Goal: Obtain resource: Download file/media

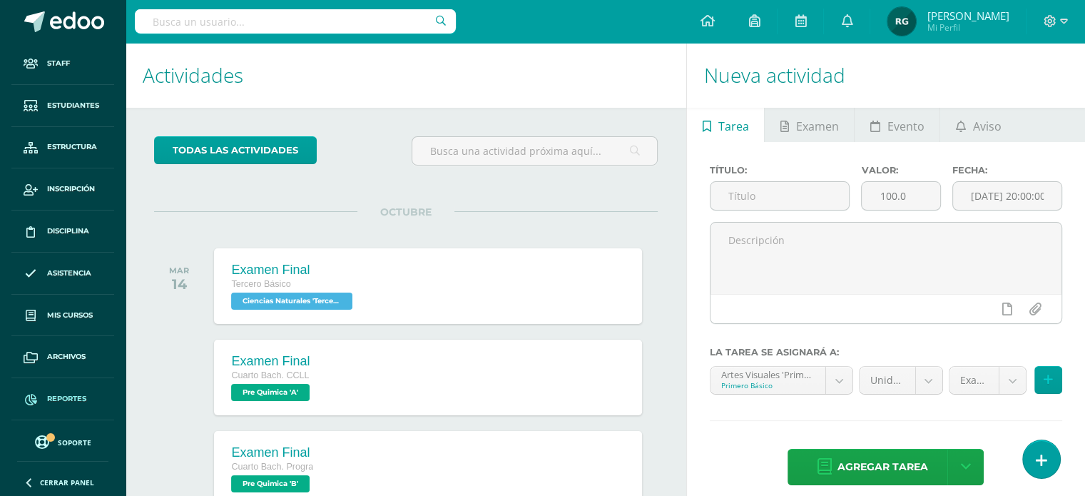
click at [69, 397] on span "Reportes" at bounding box center [66, 398] width 39 height 11
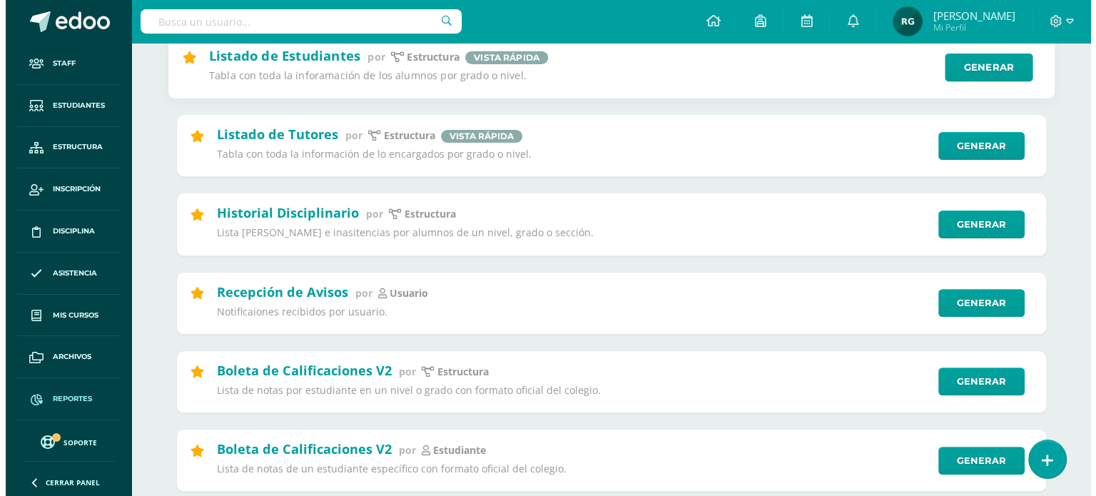
scroll to position [438, 0]
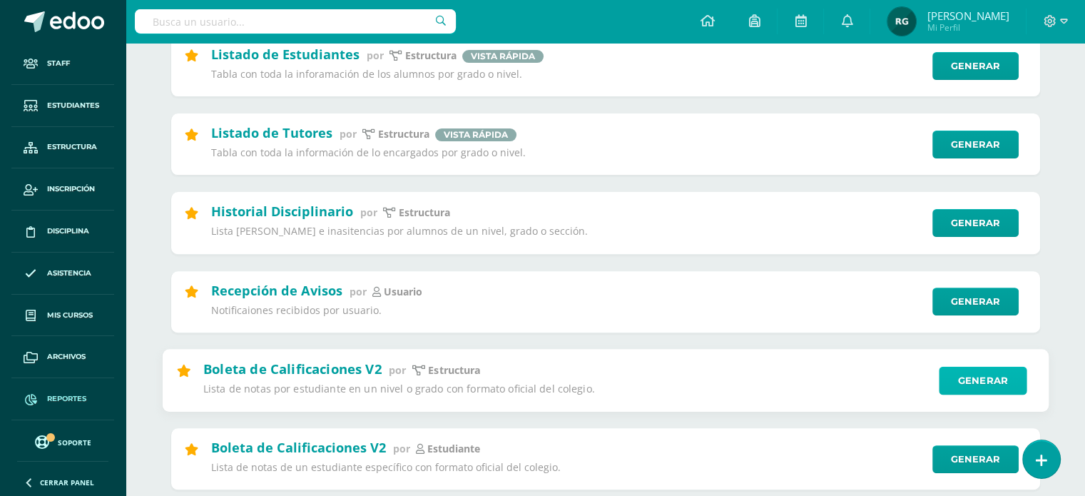
click at [988, 384] on link "Generar" at bounding box center [983, 380] width 88 height 29
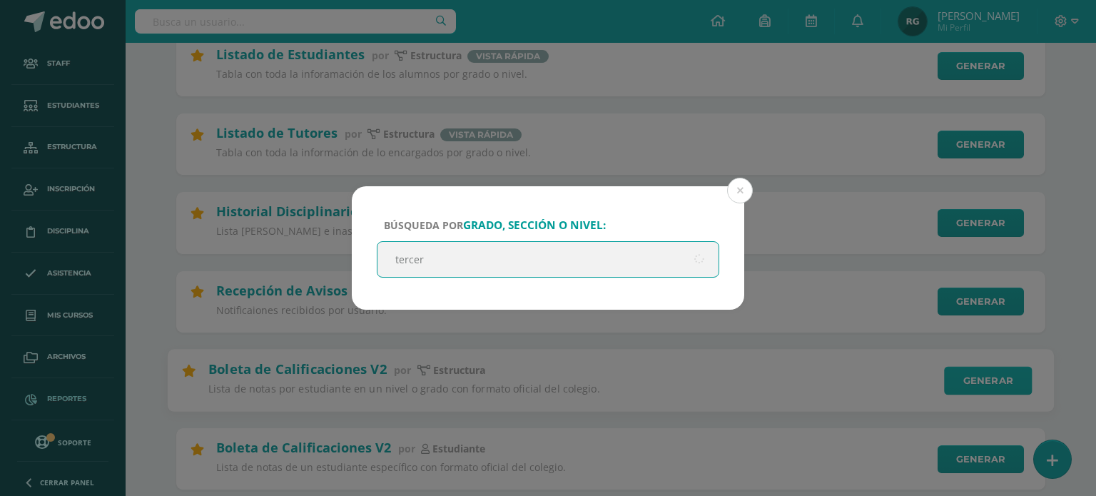
type input "tercero"
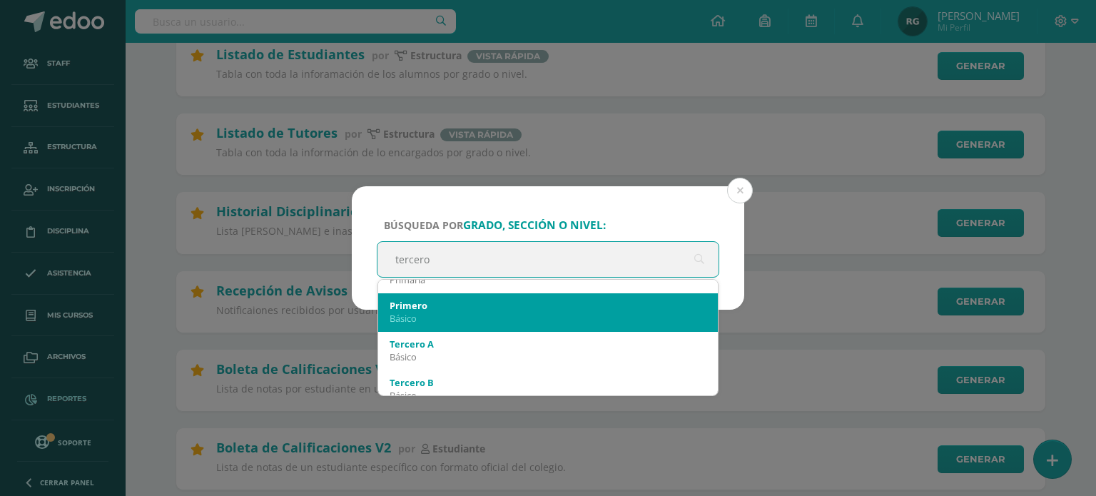
scroll to position [114, 0]
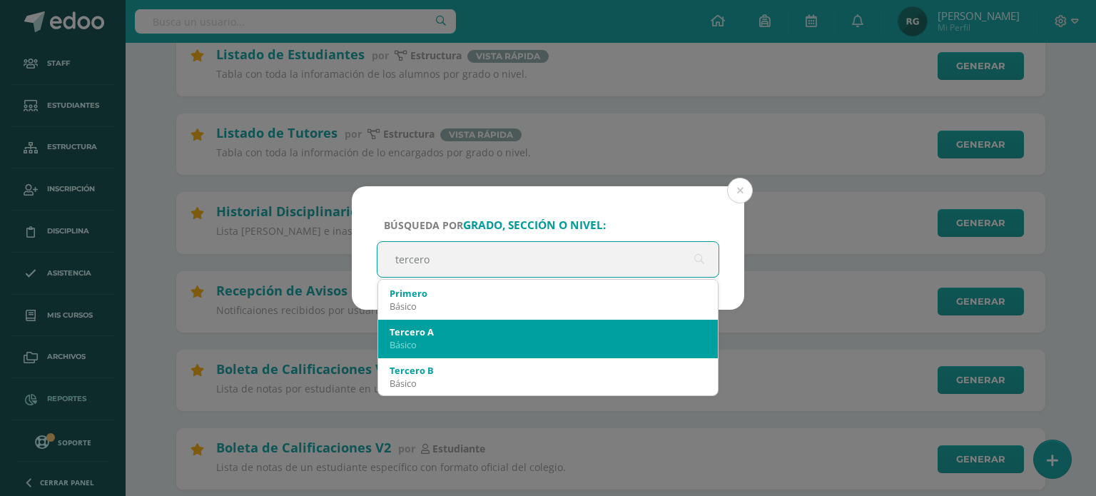
click at [484, 341] on div "Básico" at bounding box center [548, 344] width 317 height 13
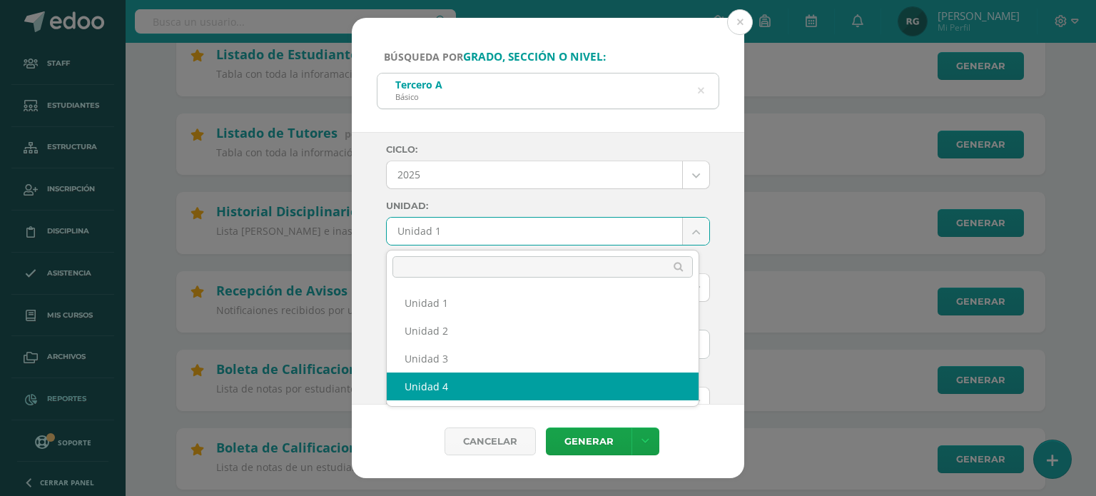
select select "Unidad 4"
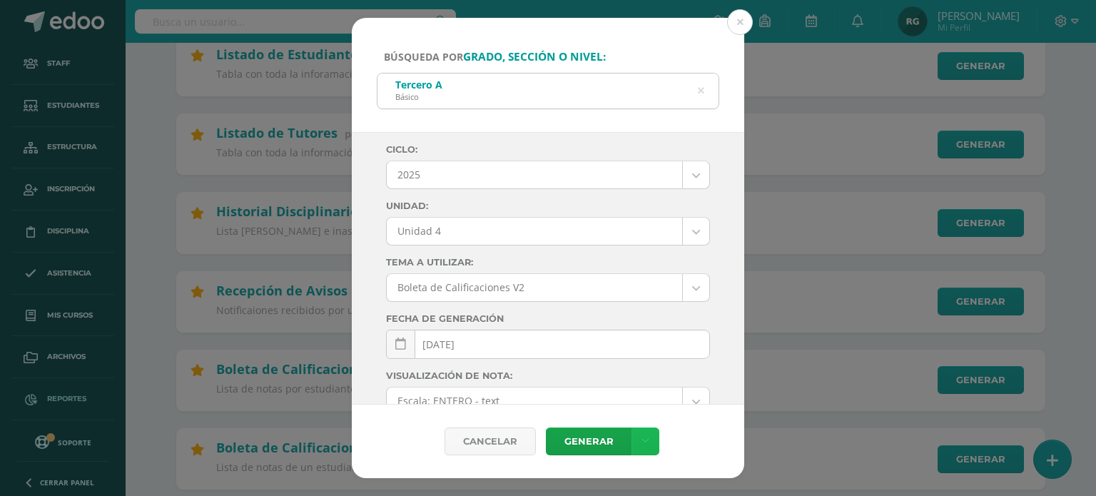
click at [645, 436] on icon at bounding box center [646, 441] width 8 height 12
click at [658, 372] on link "Descargar como PDF" at bounding box center [645, 371] width 152 height 22
click at [701, 92] on icon at bounding box center [701, 91] width 30 height 30
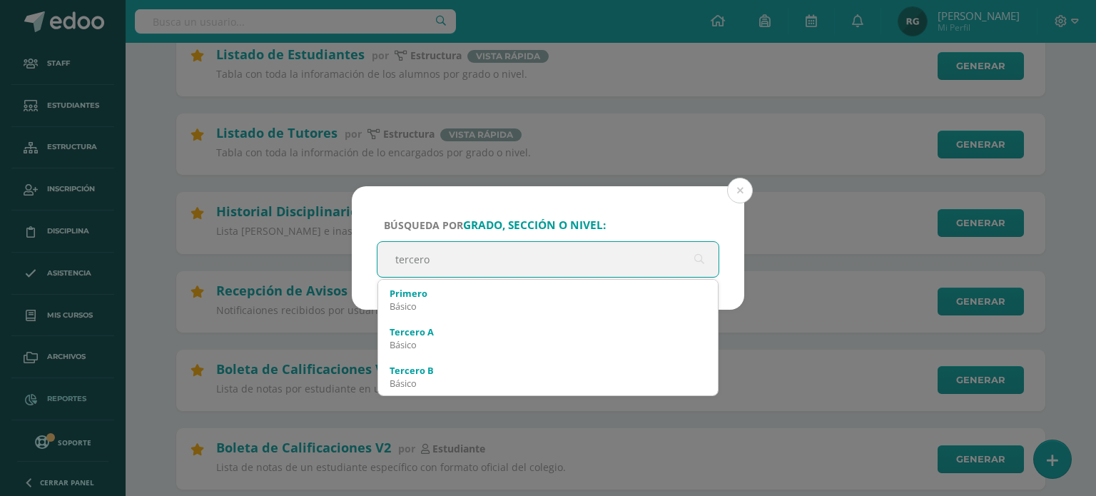
type input "tercero"
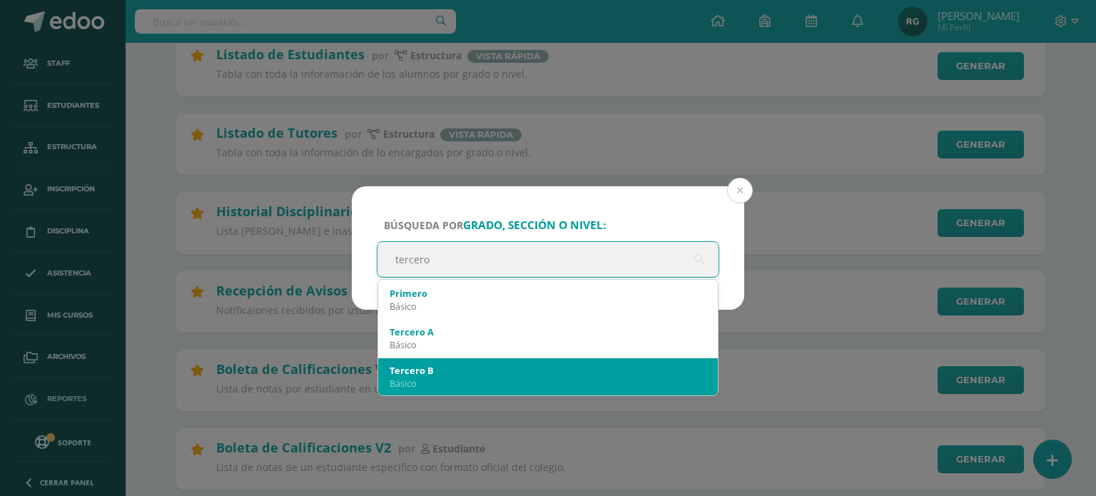
click at [402, 374] on div "Tercero B" at bounding box center [548, 370] width 317 height 13
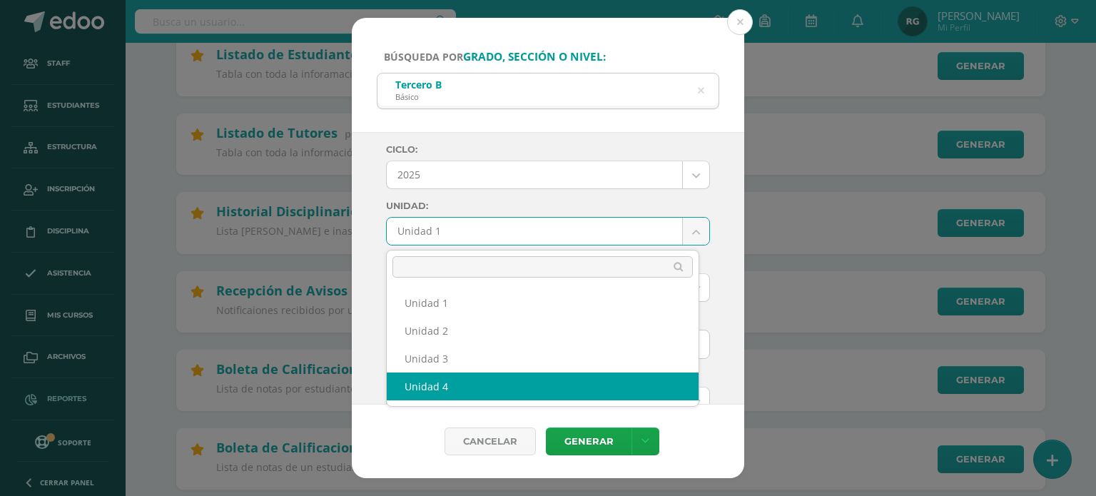
select select "Unidad 4"
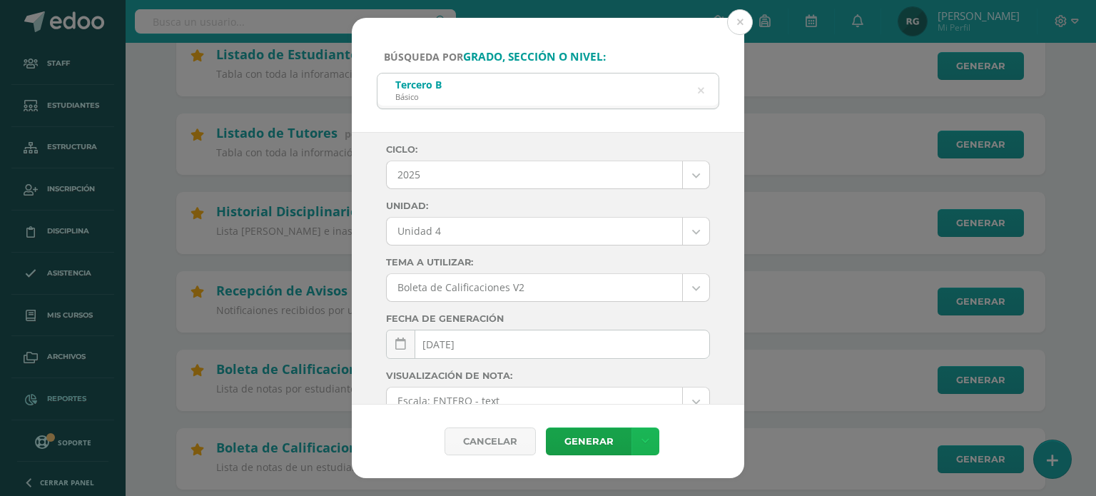
click at [645, 441] on icon at bounding box center [646, 441] width 8 height 12
click at [663, 374] on link "Descargar como PDF" at bounding box center [645, 371] width 152 height 22
click at [702, 93] on icon at bounding box center [701, 91] width 6 height 36
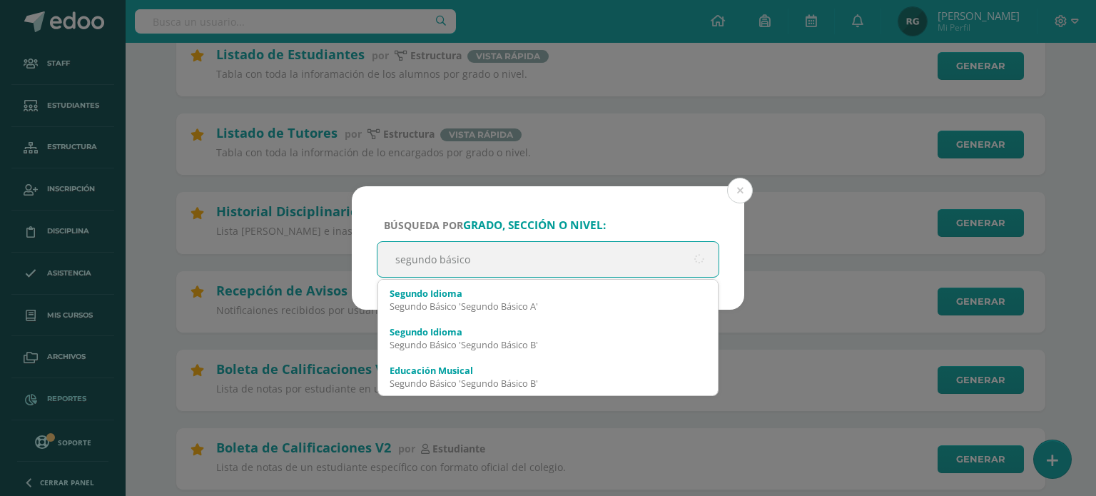
type input "segundo básico a"
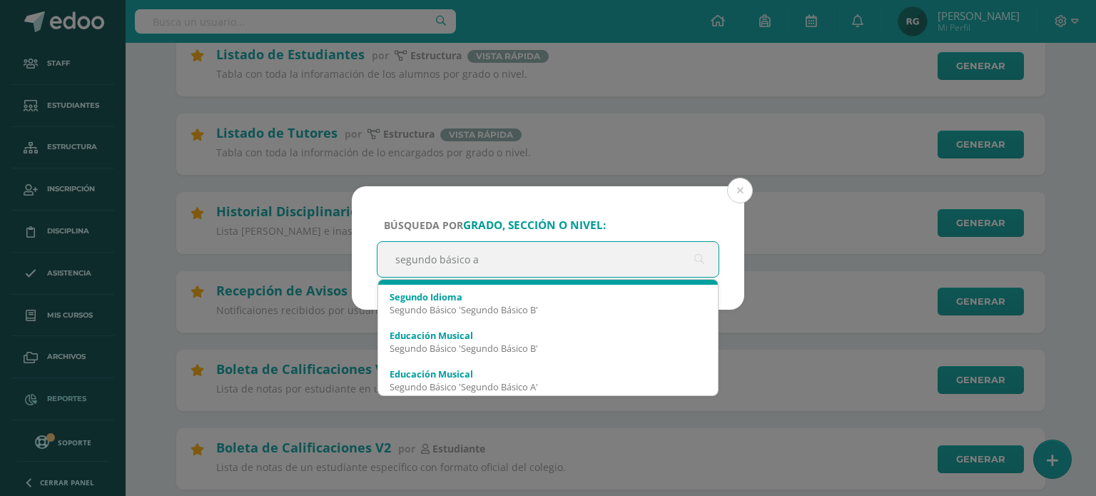
scroll to position [0, 0]
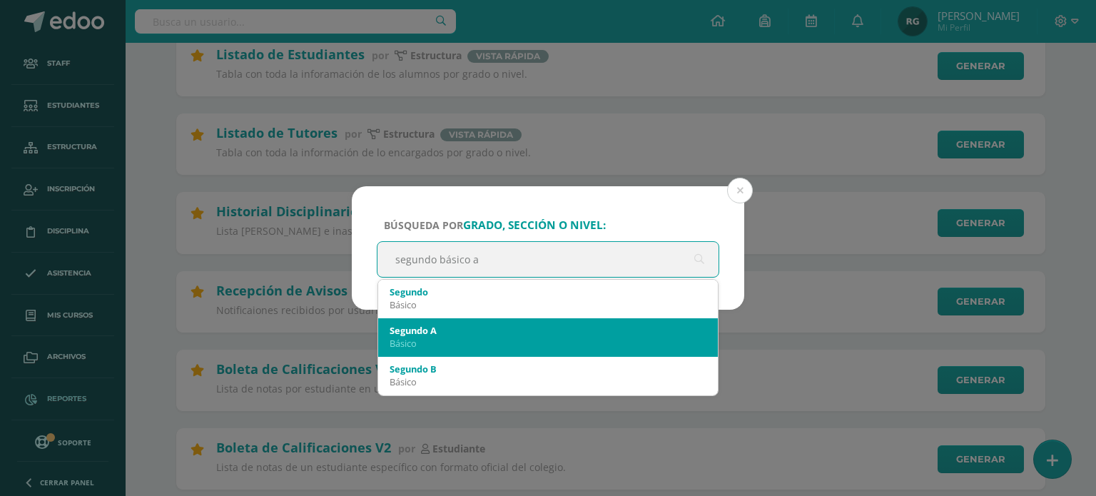
click at [557, 333] on div "Segundo A" at bounding box center [548, 330] width 317 height 13
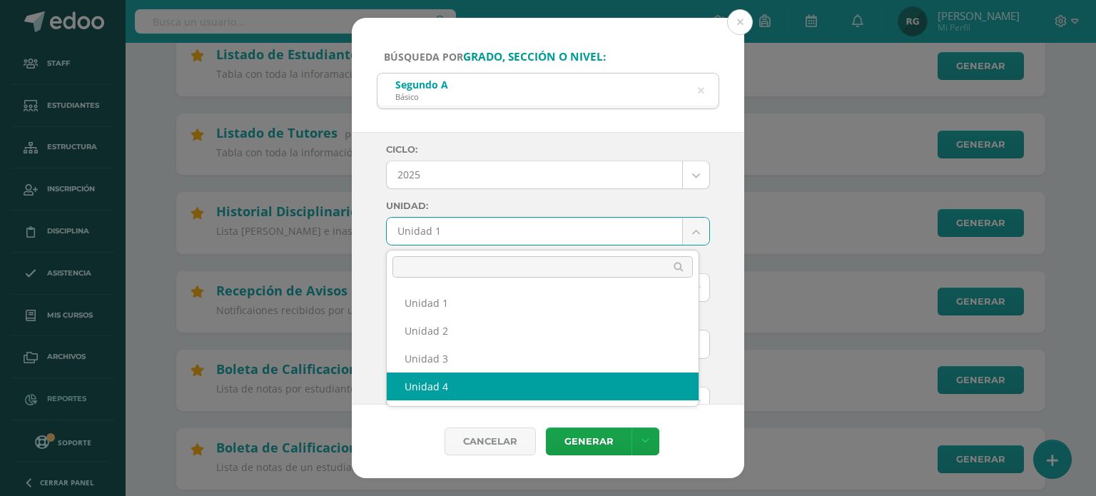
select select "Unidad 4"
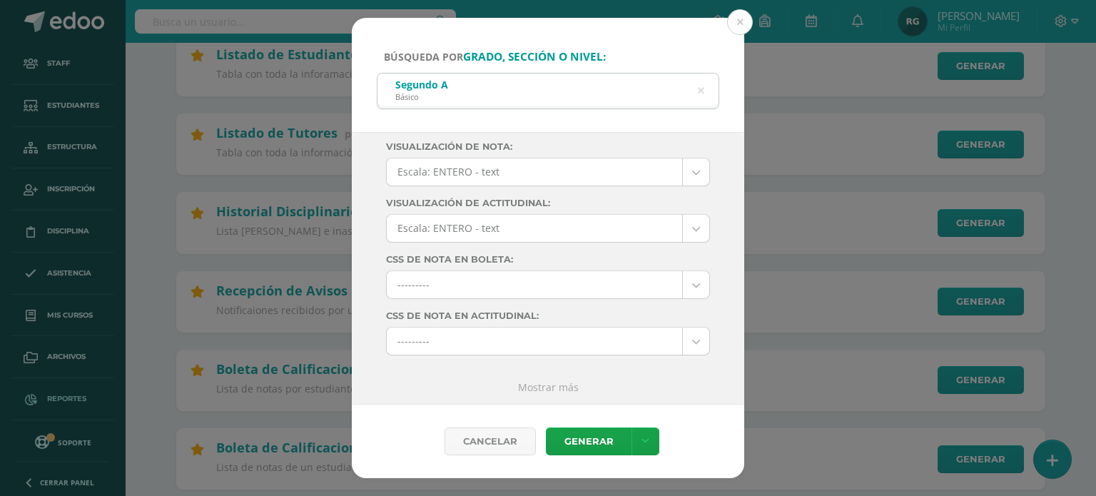
scroll to position [228, 0]
click at [642, 437] on icon at bounding box center [646, 441] width 8 height 12
click at [662, 369] on link "Descargar como PDF" at bounding box center [645, 371] width 152 height 22
click at [702, 92] on icon at bounding box center [701, 91] width 36 height 6
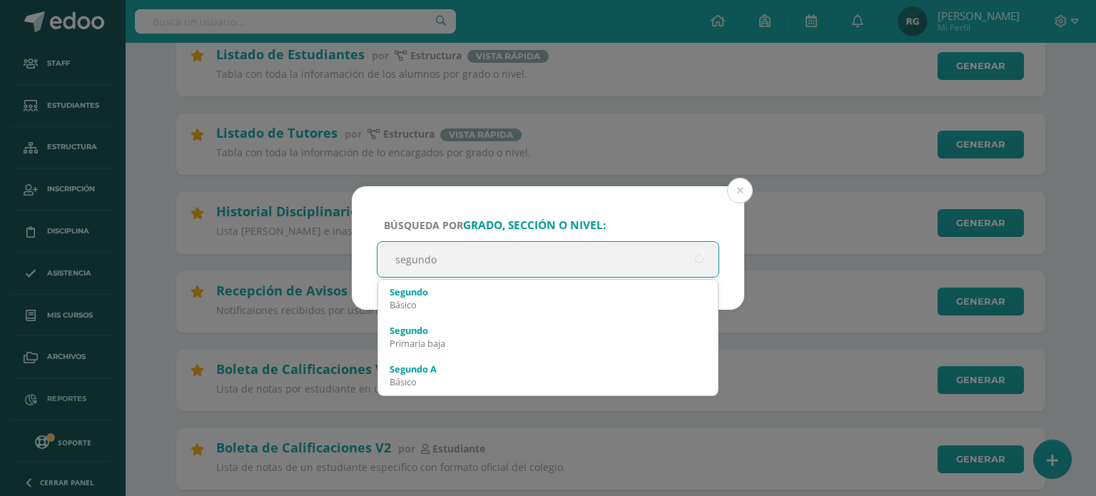
type input "segundo B"
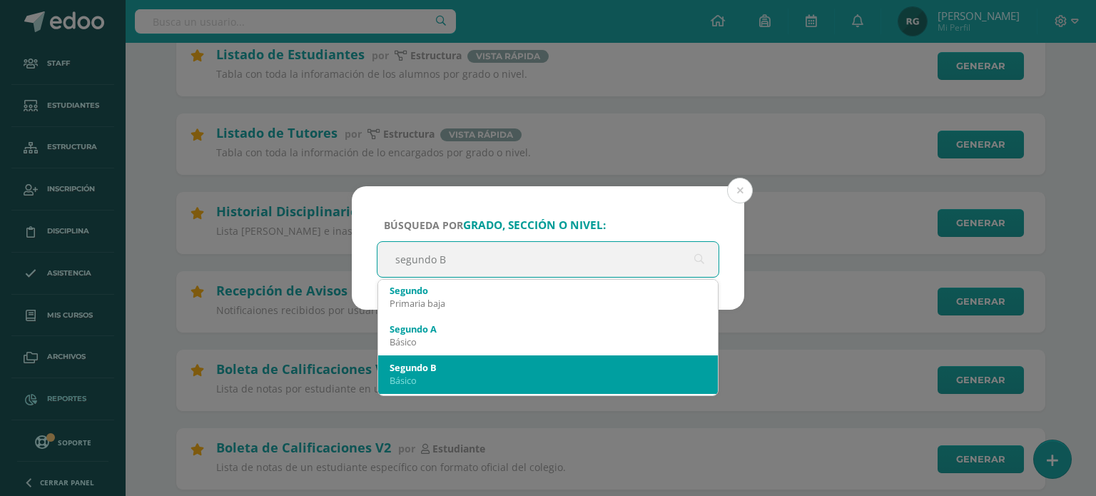
click at [476, 370] on div "Segundo B" at bounding box center [548, 367] width 317 height 13
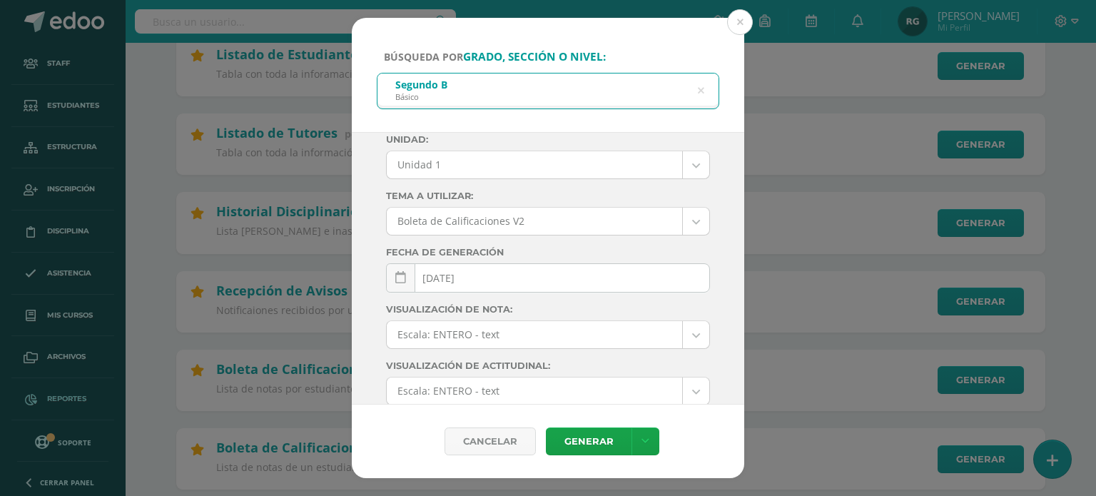
scroll to position [0, 0]
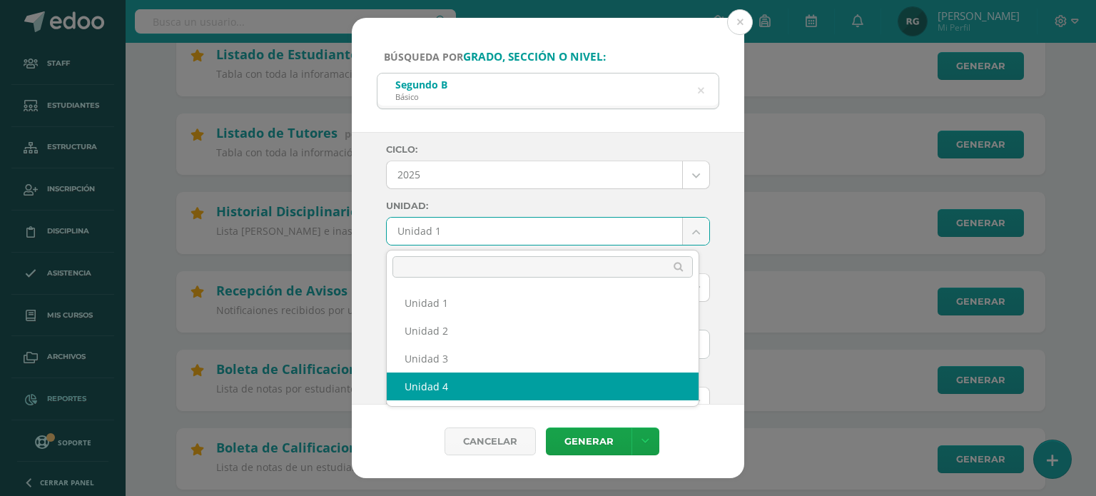
select select "Unidad 4"
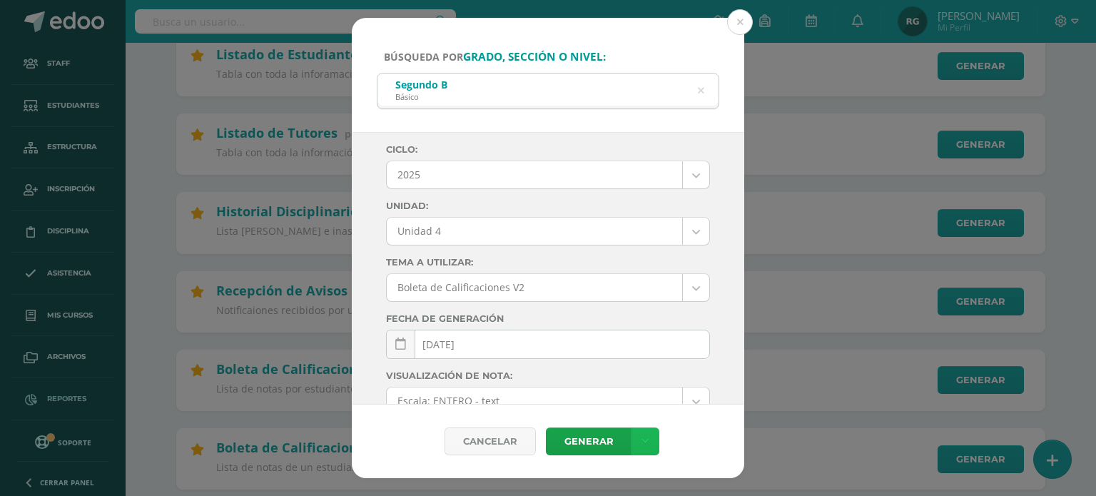
click at [647, 441] on icon at bounding box center [646, 441] width 8 height 12
click at [647, 373] on link "Descargar como PDF" at bounding box center [645, 371] width 152 height 22
click at [699, 93] on icon at bounding box center [701, 91] width 36 height 6
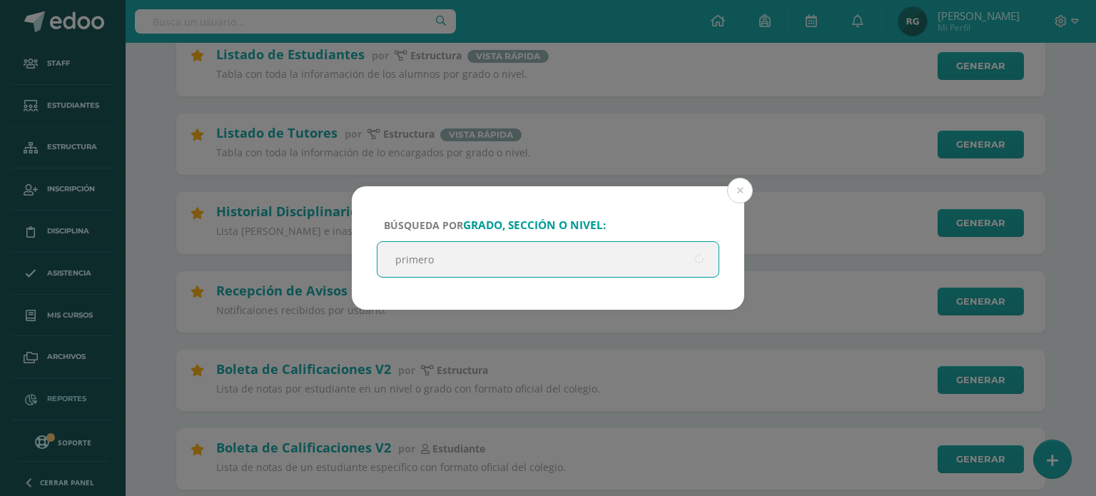
type input "primero A"
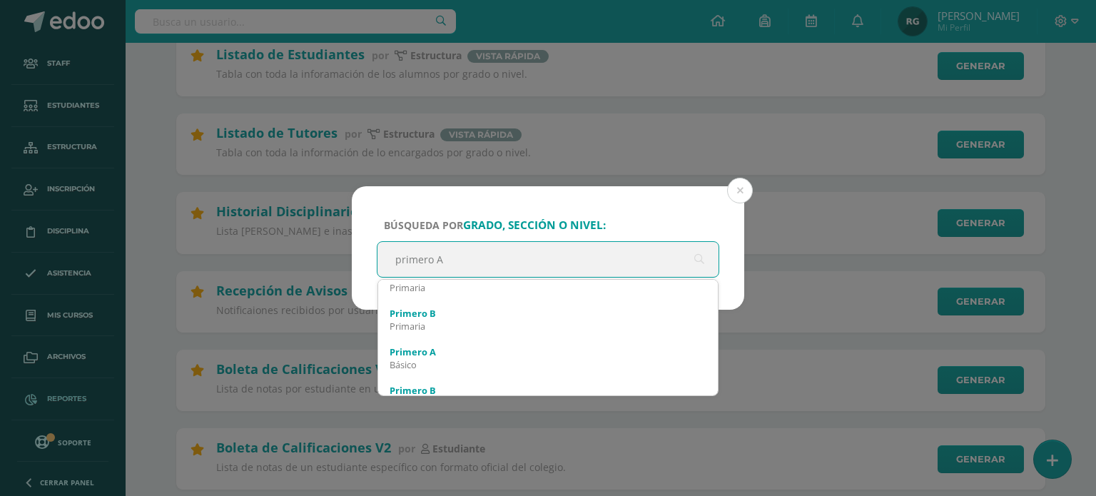
scroll to position [651, 0]
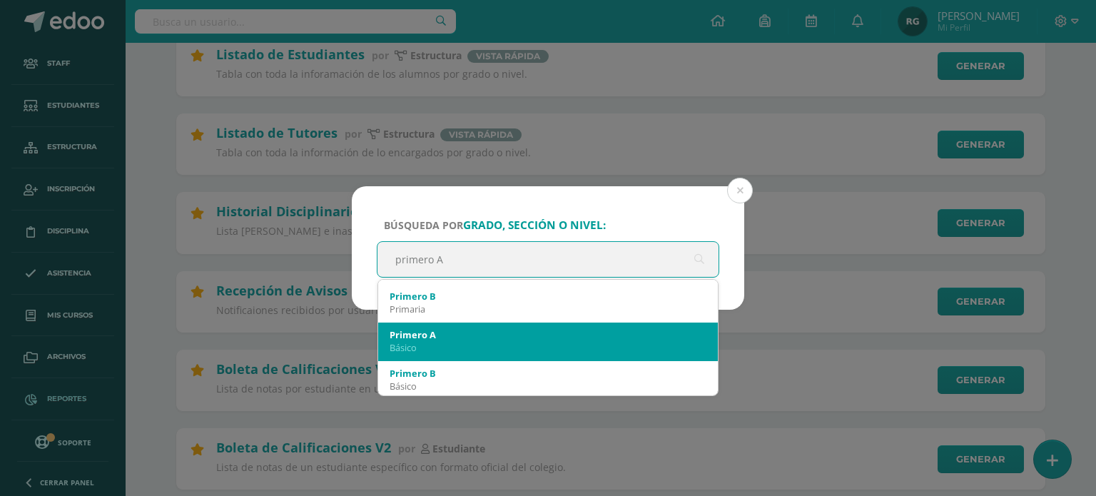
click at [542, 338] on div "Primero A" at bounding box center [548, 334] width 317 height 13
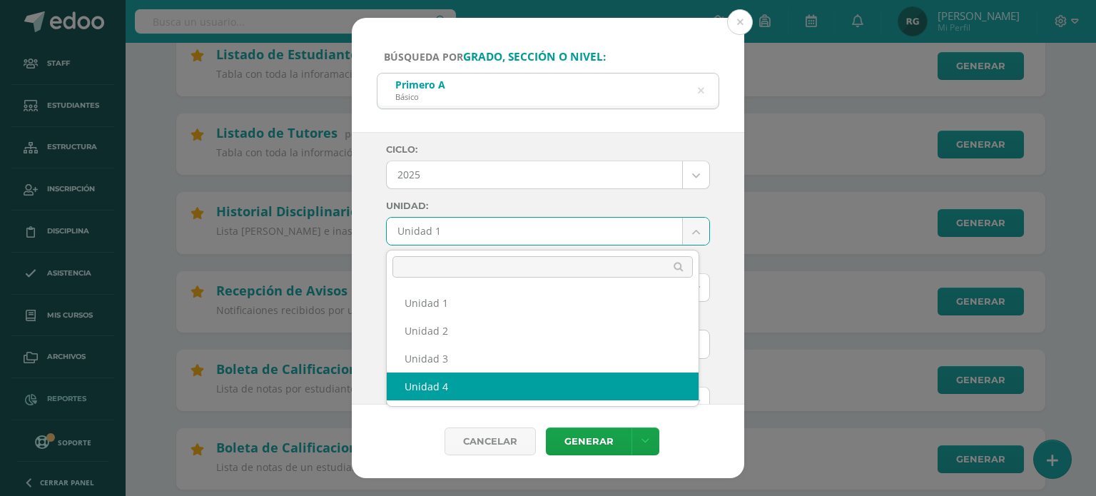
select select "Unidad 4"
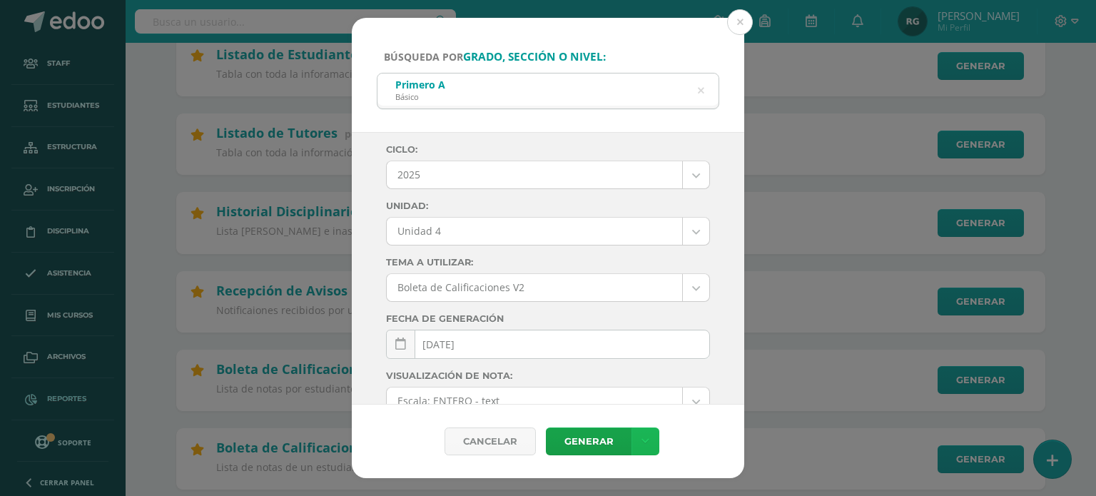
click at [646, 442] on icon at bounding box center [646, 441] width 8 height 12
click at [664, 370] on link "Descargar como PDF" at bounding box center [645, 371] width 152 height 22
click at [700, 90] on icon at bounding box center [701, 91] width 30 height 30
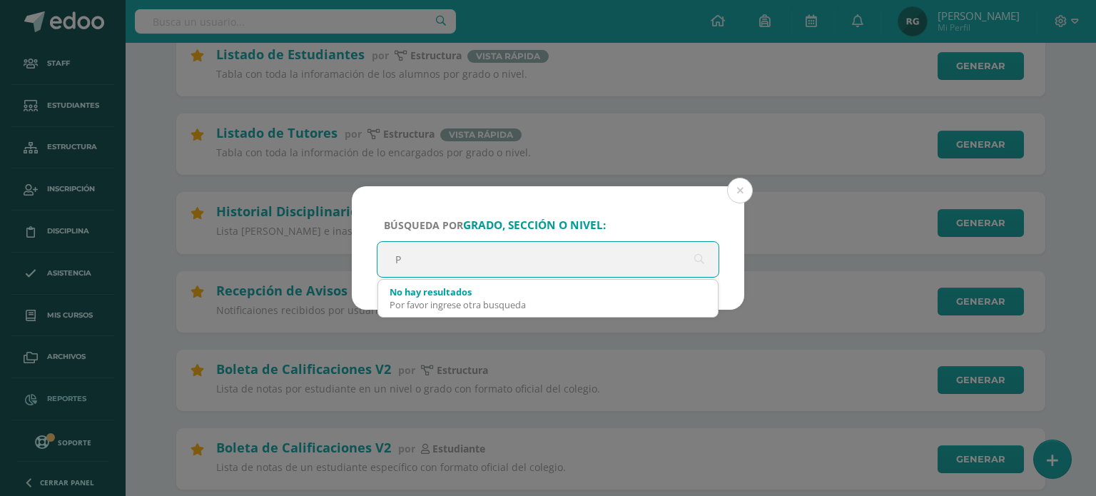
scroll to position [0, 0]
type input "Primero B"
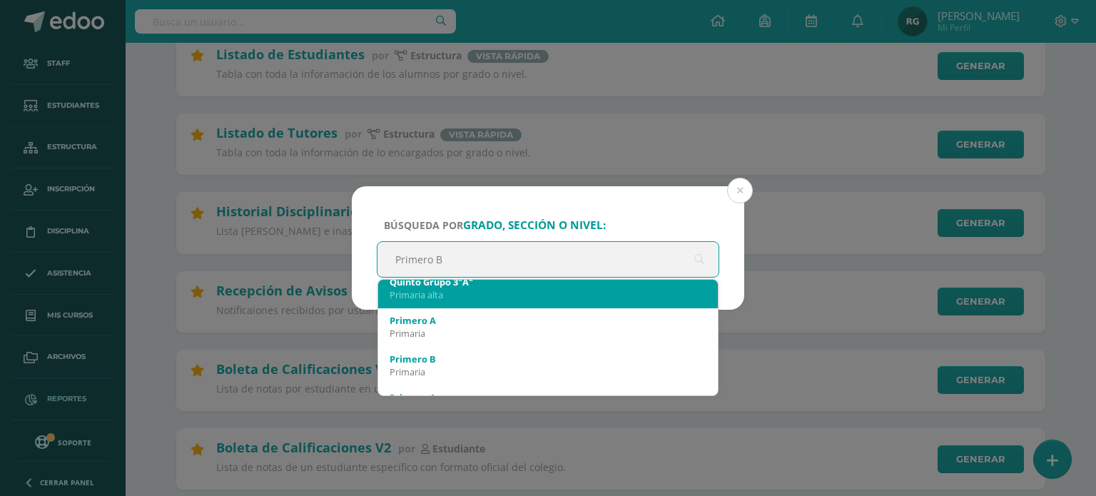
scroll to position [588, 0]
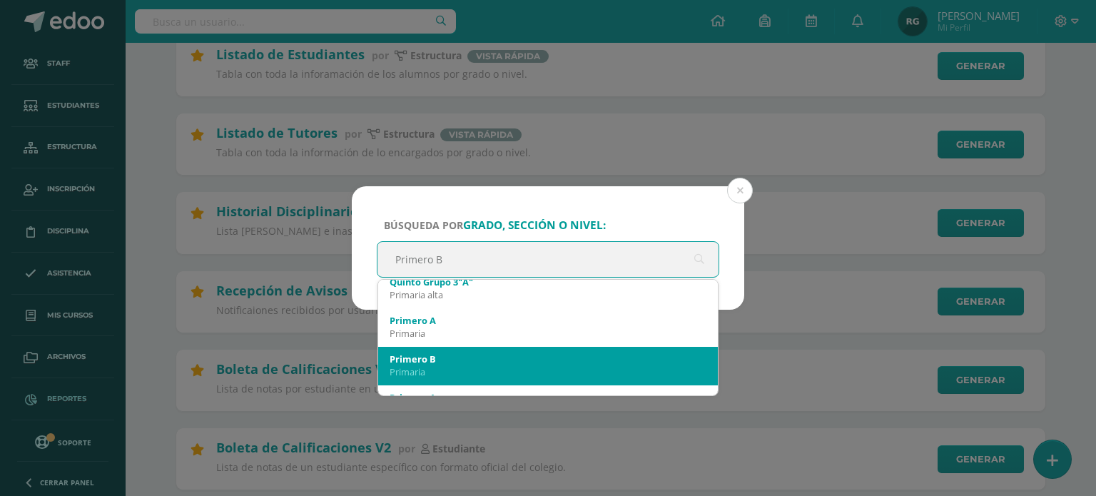
click at [506, 356] on div "Primero B" at bounding box center [548, 359] width 317 height 13
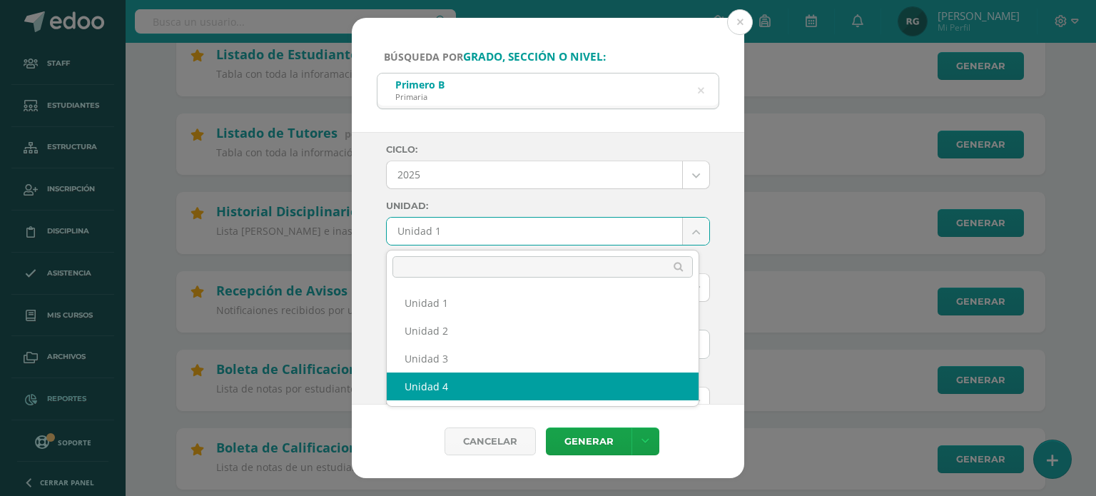
select select "Unidad 4"
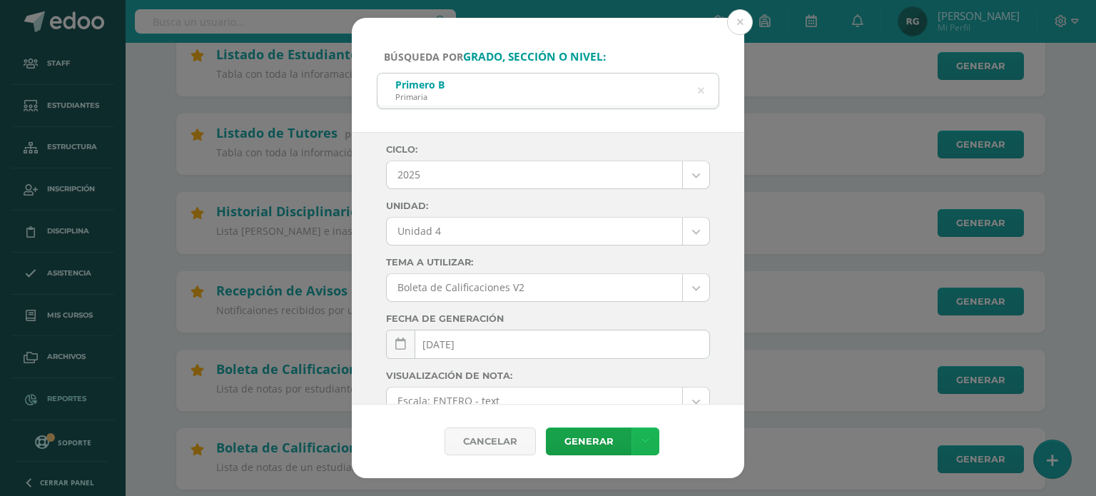
click at [645, 436] on icon at bounding box center [646, 441] width 8 height 12
click at [682, 370] on link "Descargar como PDF" at bounding box center [645, 371] width 152 height 22
click at [702, 89] on icon at bounding box center [701, 91] width 6 height 36
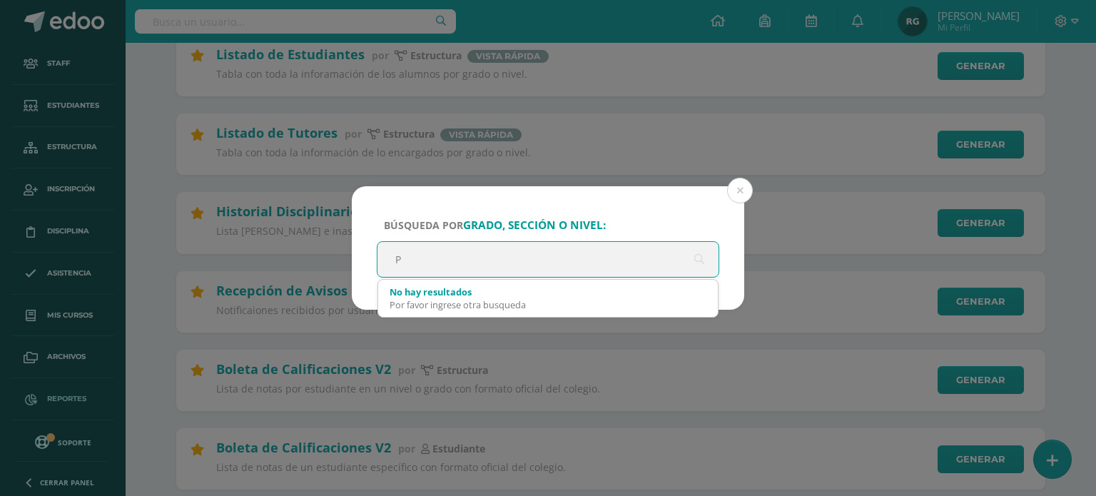
scroll to position [0, 0]
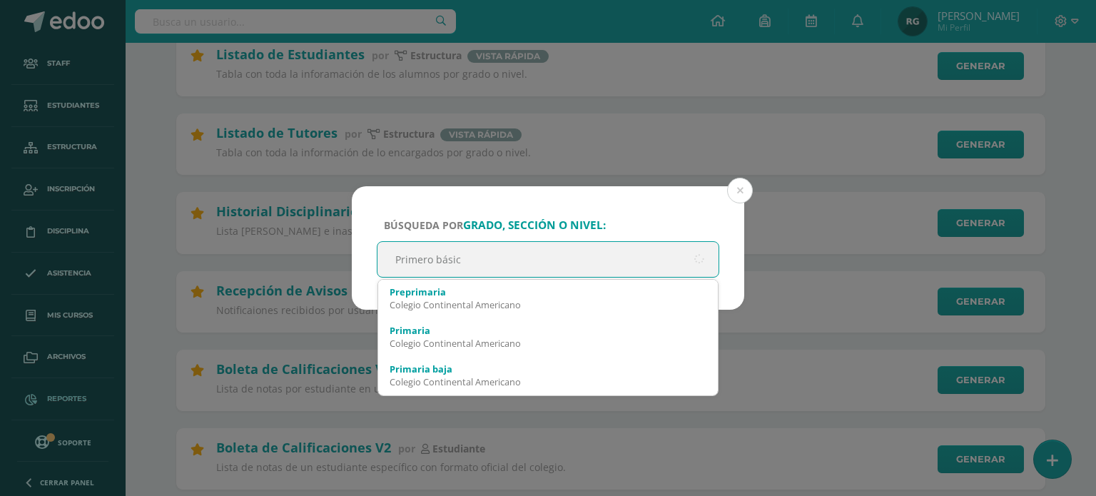
type input "Primero básico"
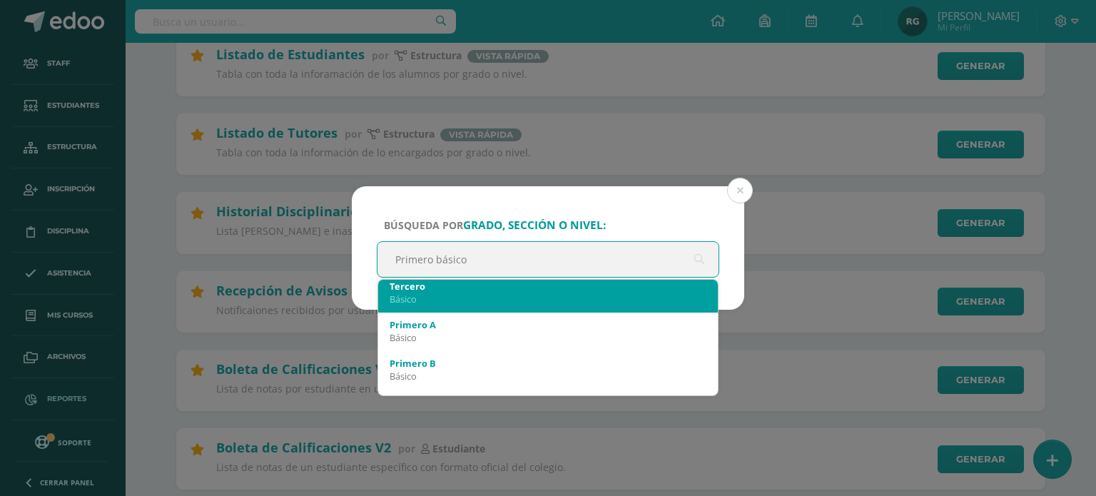
scroll to position [49, 0]
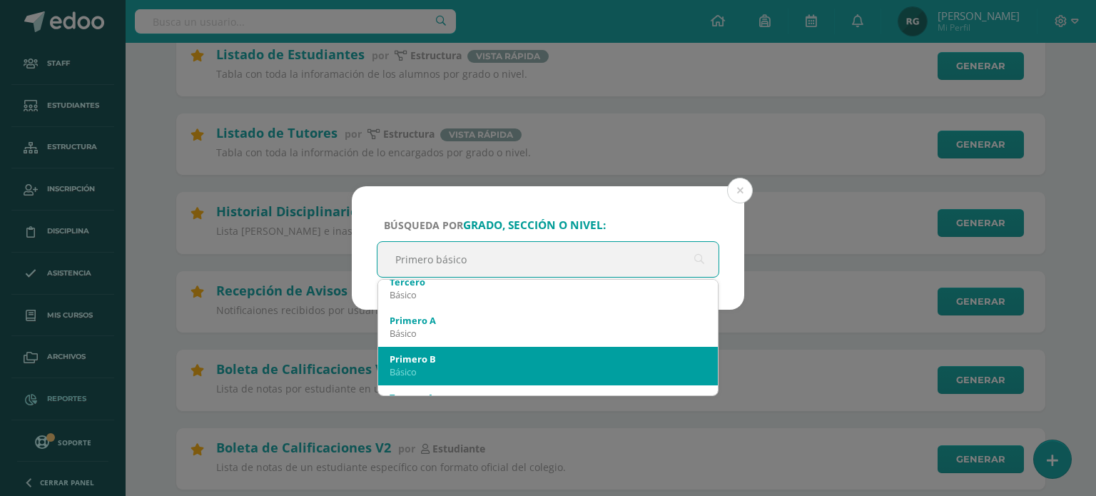
click at [584, 366] on div "Básico" at bounding box center [548, 371] width 317 height 13
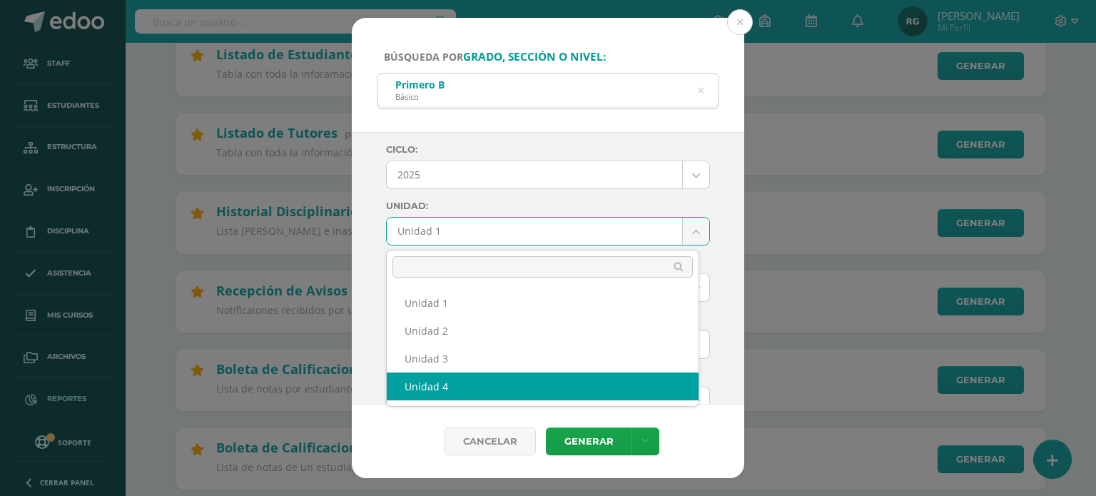
select select "Unidad 4"
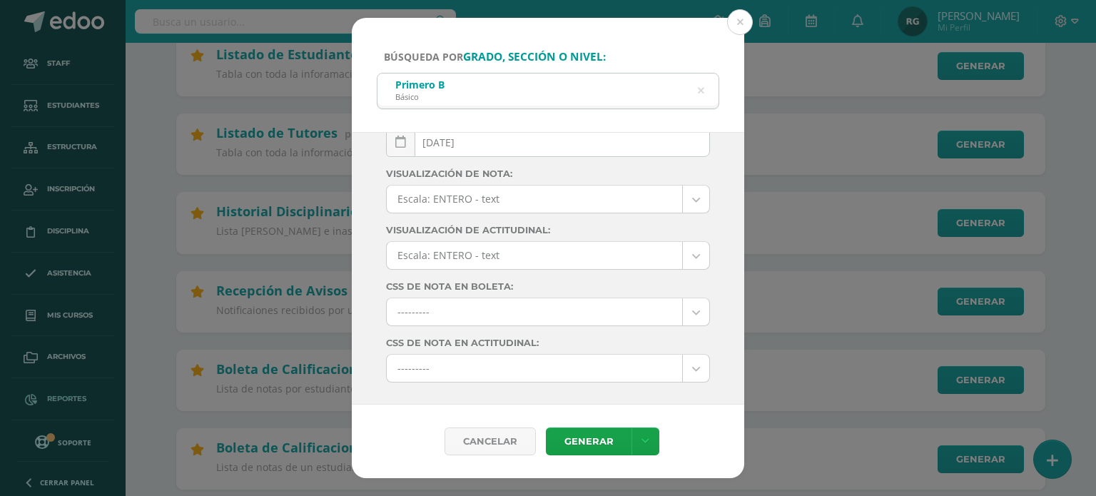
scroll to position [203, 0]
click at [645, 433] on link at bounding box center [646, 441] width 28 height 28
click at [660, 373] on link "Descargar como PDF" at bounding box center [645, 371] width 152 height 22
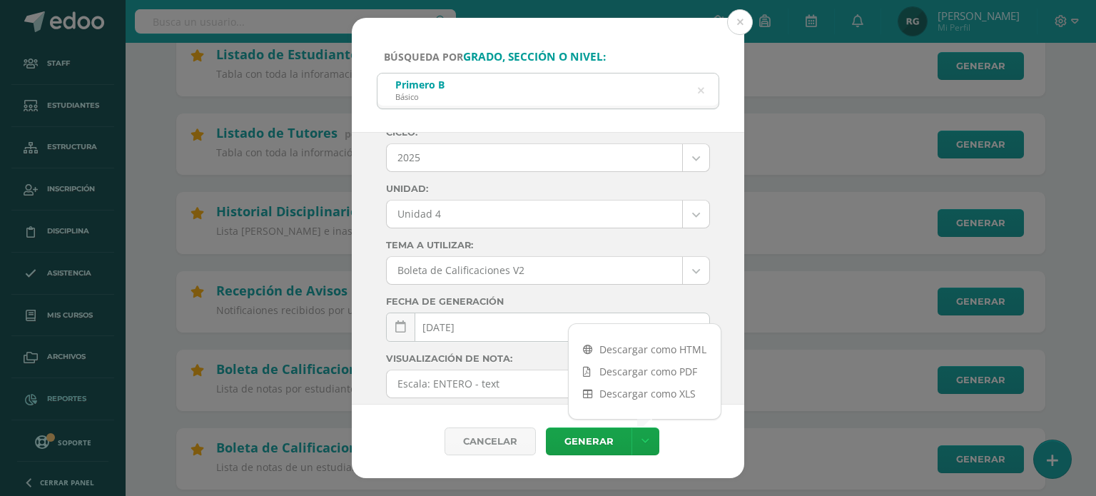
scroll to position [0, 0]
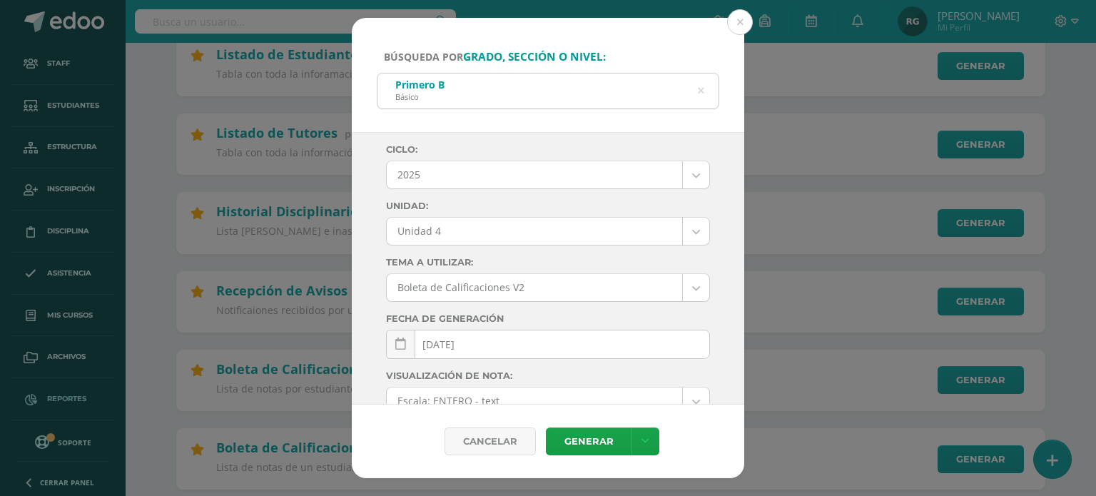
click at [699, 94] on icon at bounding box center [701, 91] width 36 height 6
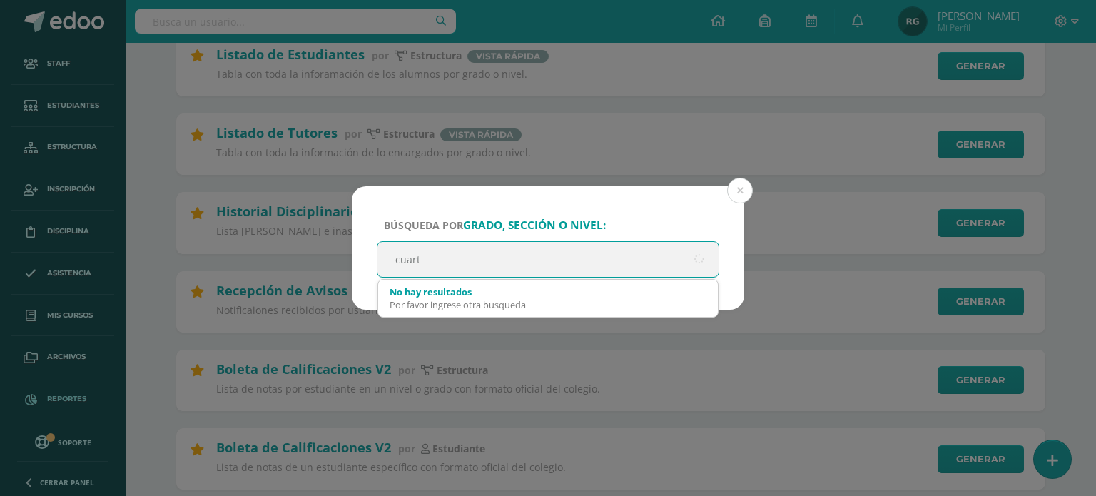
type input "cuarto"
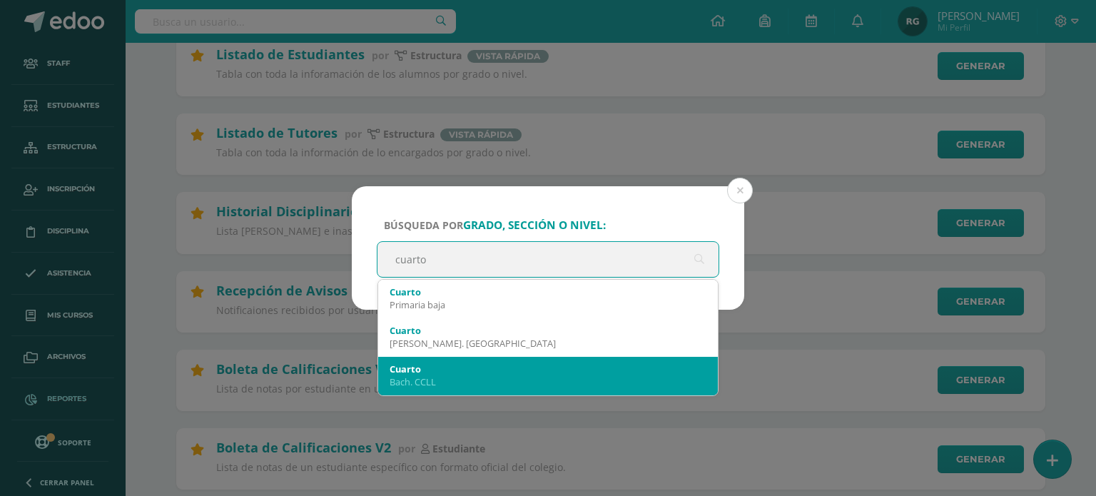
click at [468, 373] on div "Cuarto" at bounding box center [548, 369] width 317 height 13
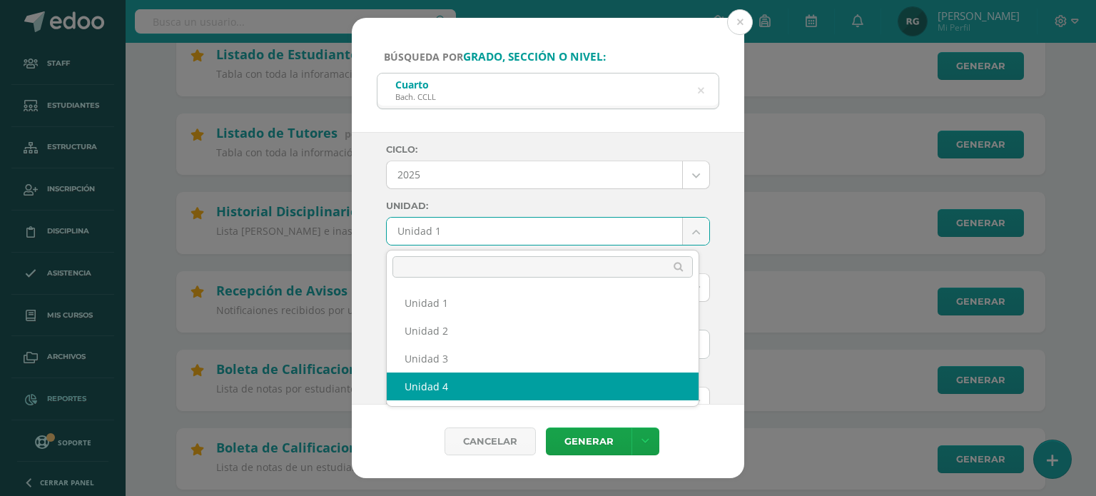
select select "Unidad 4"
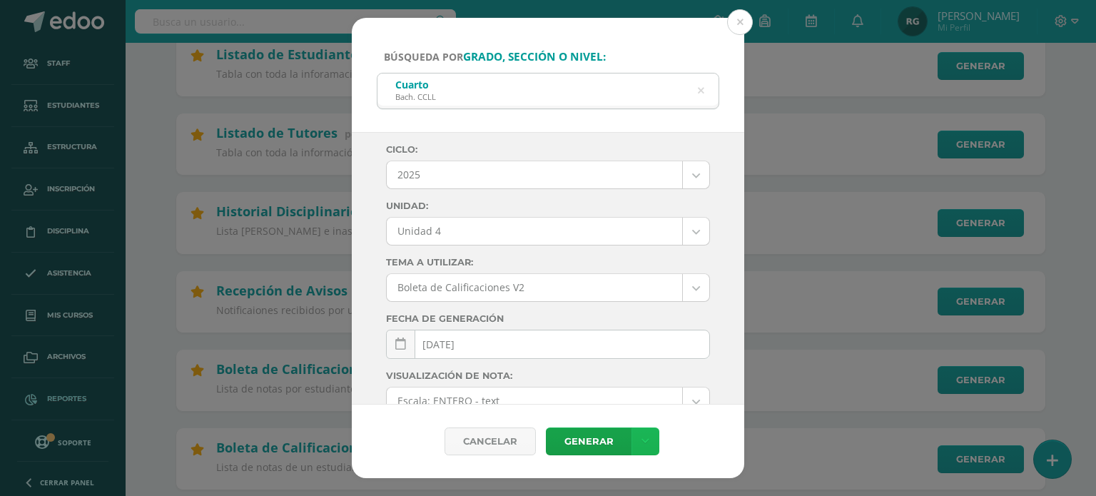
click at [638, 433] on link at bounding box center [646, 441] width 28 height 28
click at [680, 374] on link "Descargar como PDF" at bounding box center [645, 371] width 152 height 22
click at [703, 89] on icon at bounding box center [701, 91] width 36 height 6
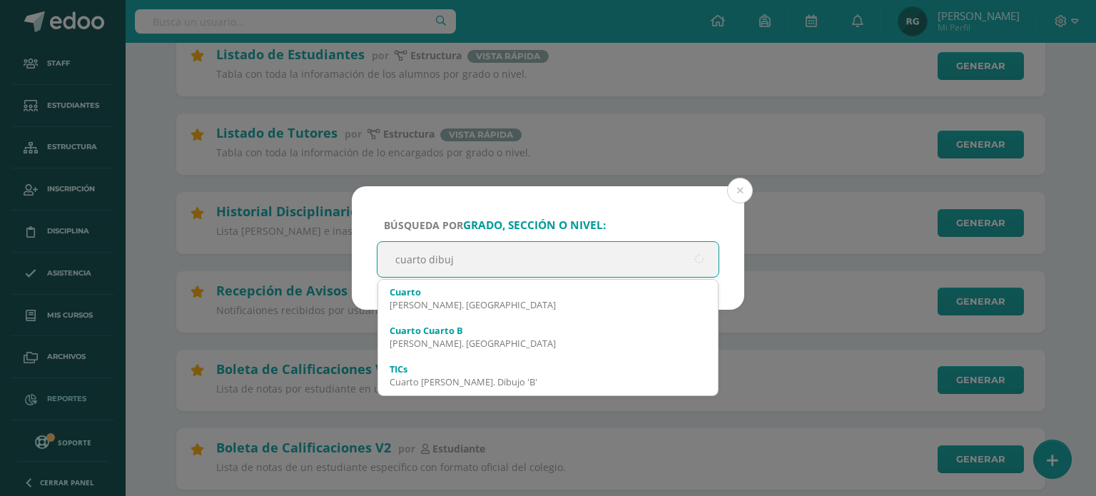
type input "cuarto dibujo"
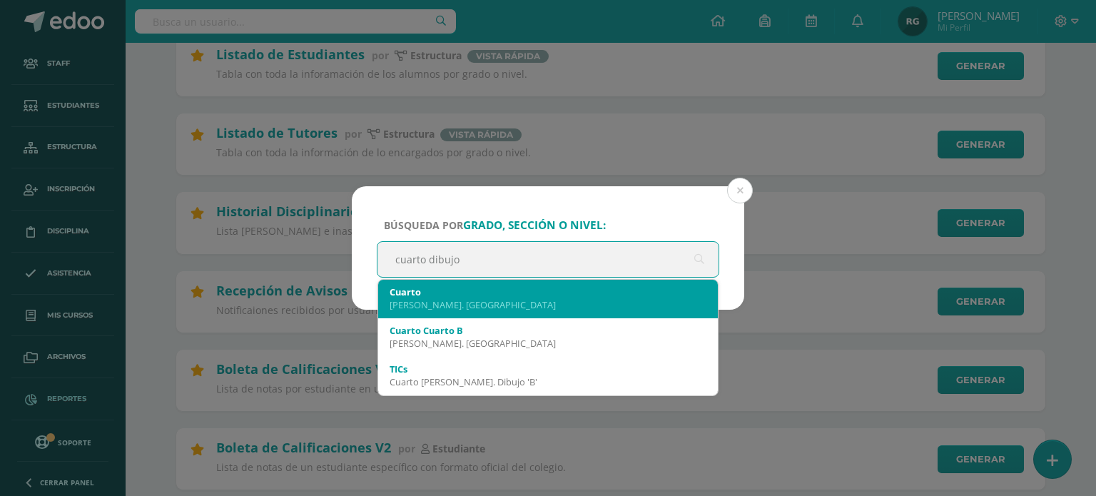
click at [494, 293] on div "Cuarto" at bounding box center [548, 291] width 317 height 13
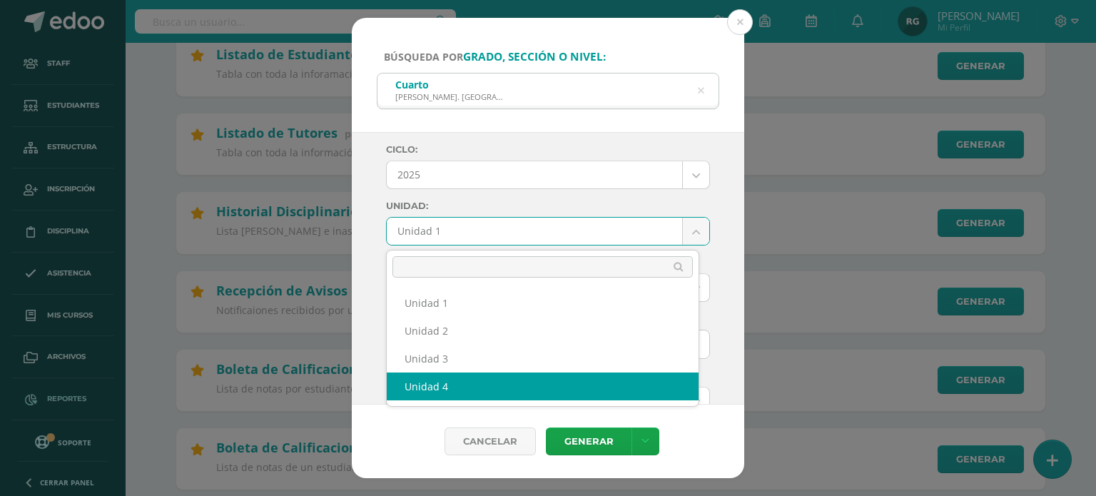
select select "Unidad 4"
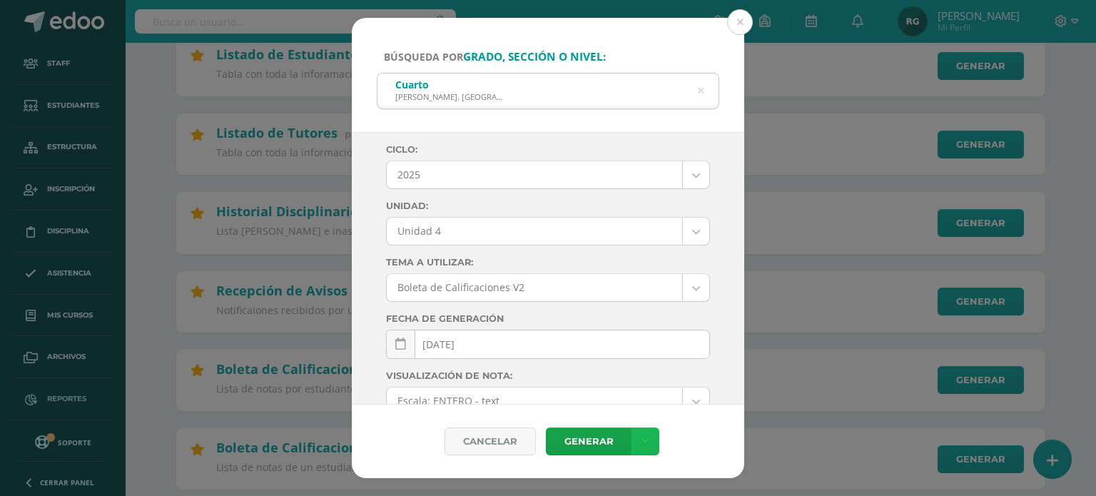
click at [642, 441] on icon at bounding box center [646, 441] width 8 height 12
click at [669, 371] on link "Descargar como PDF" at bounding box center [645, 371] width 152 height 22
click at [702, 91] on icon at bounding box center [701, 91] width 30 height 30
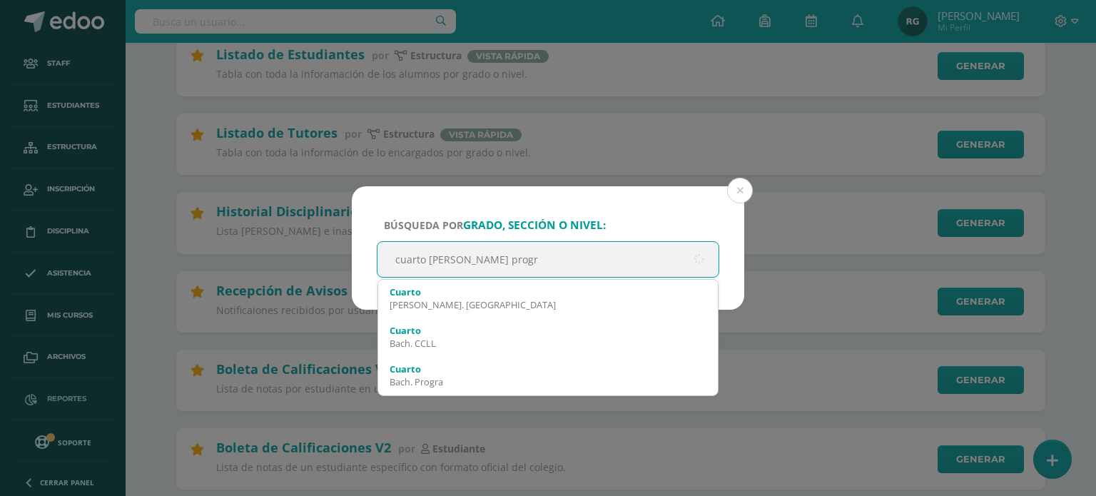
type input "cuarto [PERSON_NAME] progra"
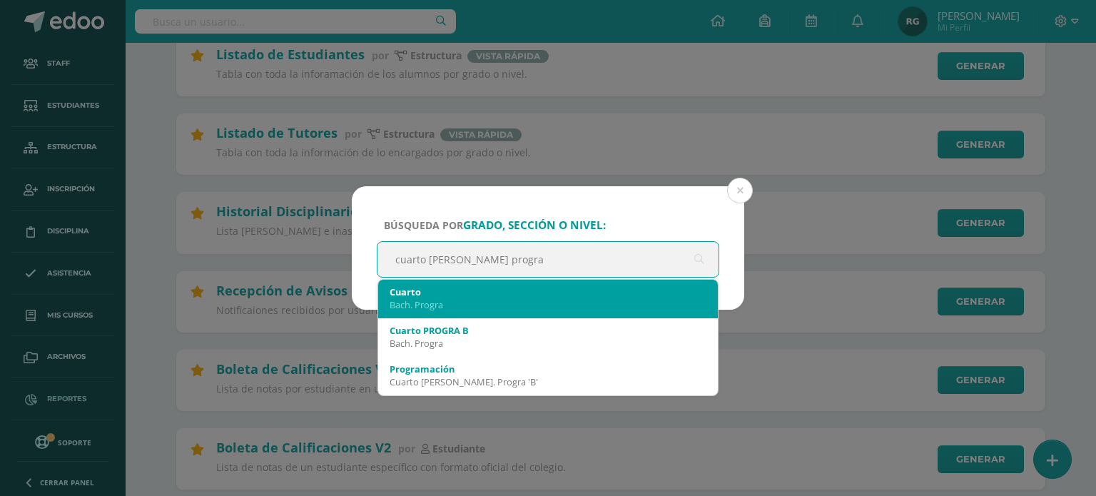
click at [500, 303] on div "Bach. Progra" at bounding box center [548, 304] width 317 height 13
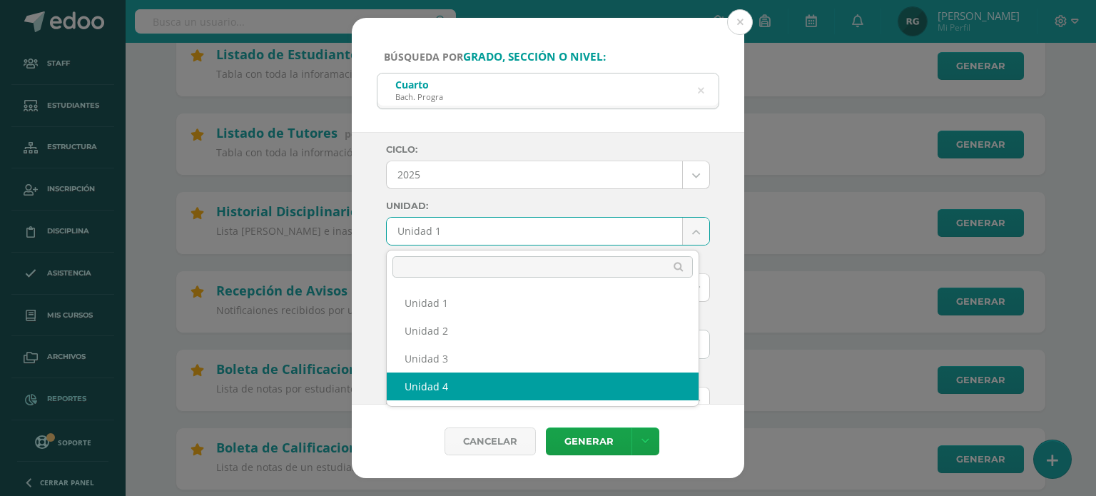
select select "Unidad 4"
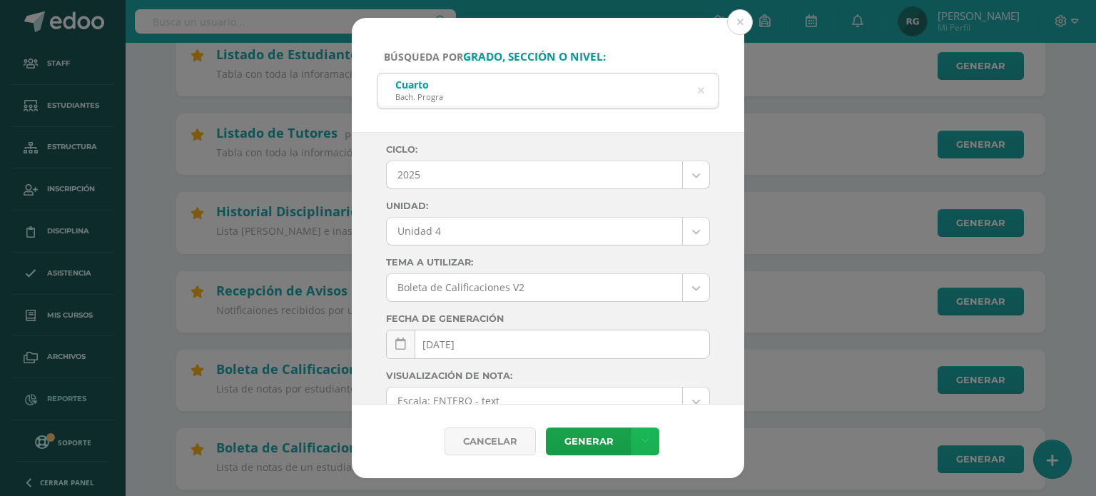
click at [642, 442] on icon at bounding box center [646, 441] width 8 height 12
click at [679, 370] on link "Descargar como PDF" at bounding box center [645, 371] width 152 height 22
